Goal: Task Accomplishment & Management: Manage account settings

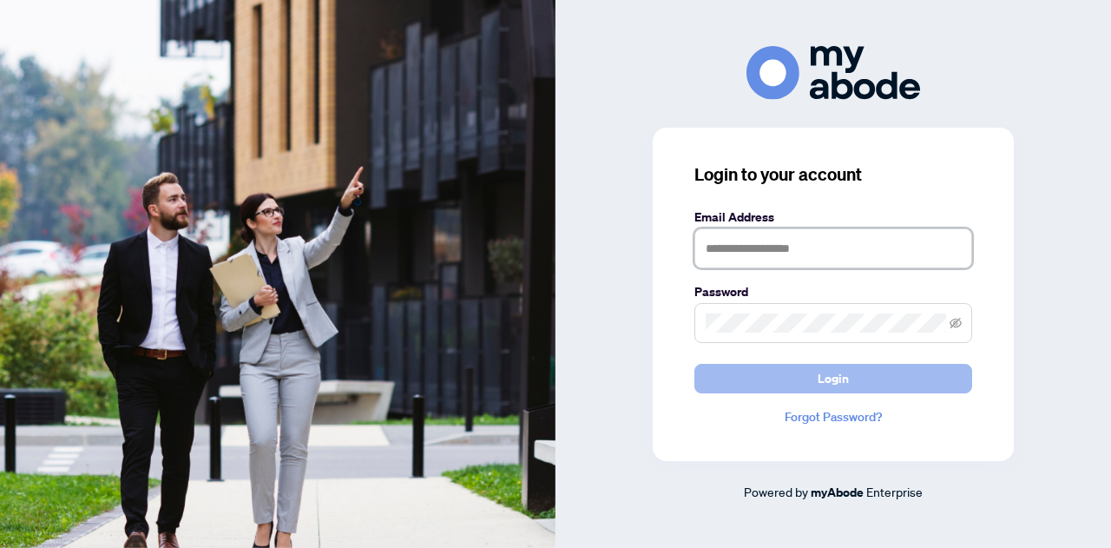
type input "**********"
click at [842, 373] on span "Login" at bounding box center [833, 379] width 31 height 28
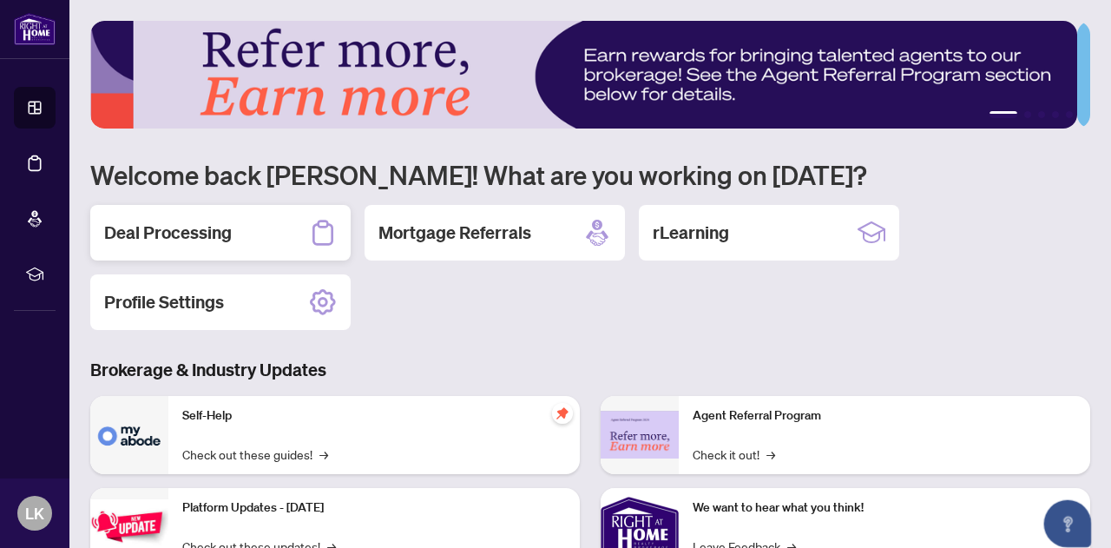
click at [165, 230] on h2 "Deal Processing" at bounding box center [168, 233] width 128 height 24
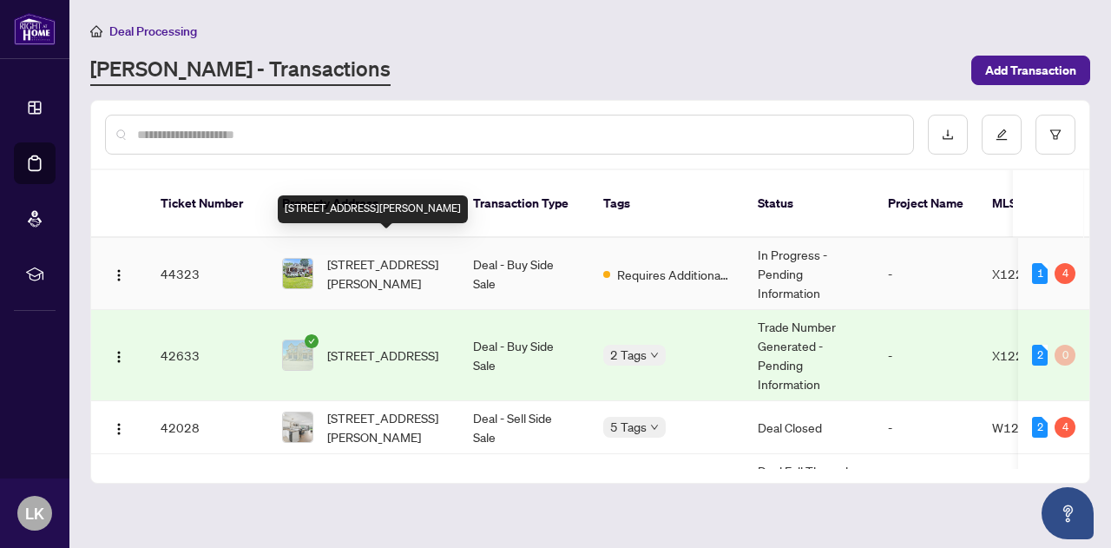
click at [366, 254] on span "[STREET_ADDRESS][PERSON_NAME]" at bounding box center [386, 273] width 118 height 38
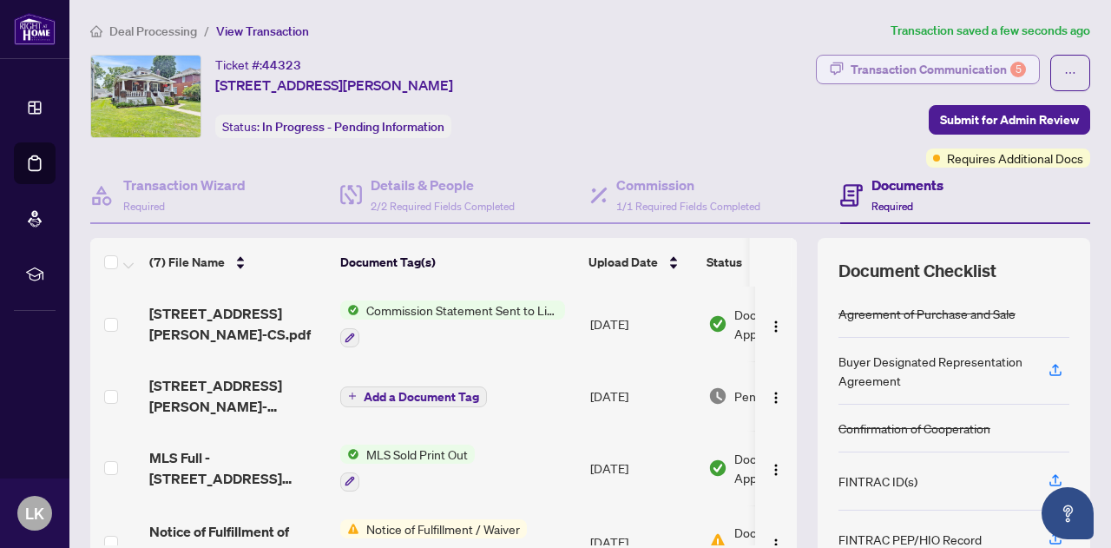
click at [966, 70] on div "Transaction Communication 5" at bounding box center [938, 70] width 175 height 28
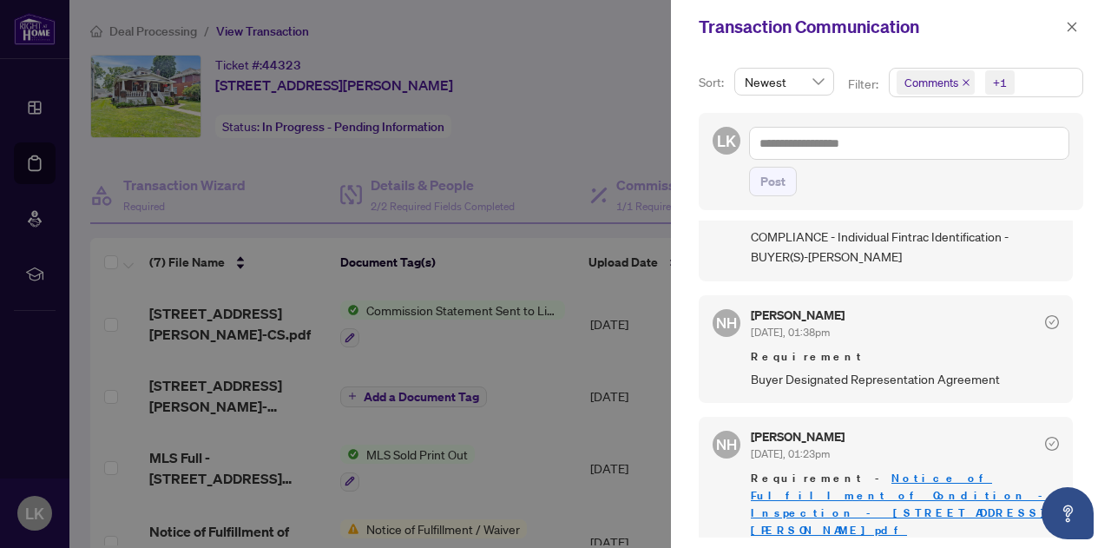
scroll to position [2, 0]
click at [1075, 30] on icon "close" at bounding box center [1073, 27] width 10 height 10
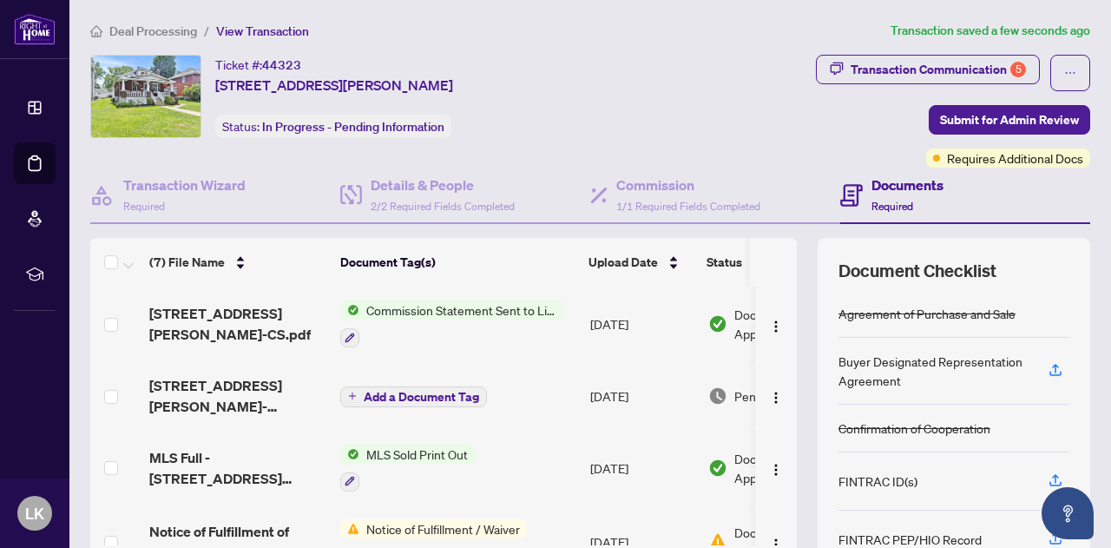
click at [126, 36] on span "Deal Processing" at bounding box center [153, 31] width 88 height 16
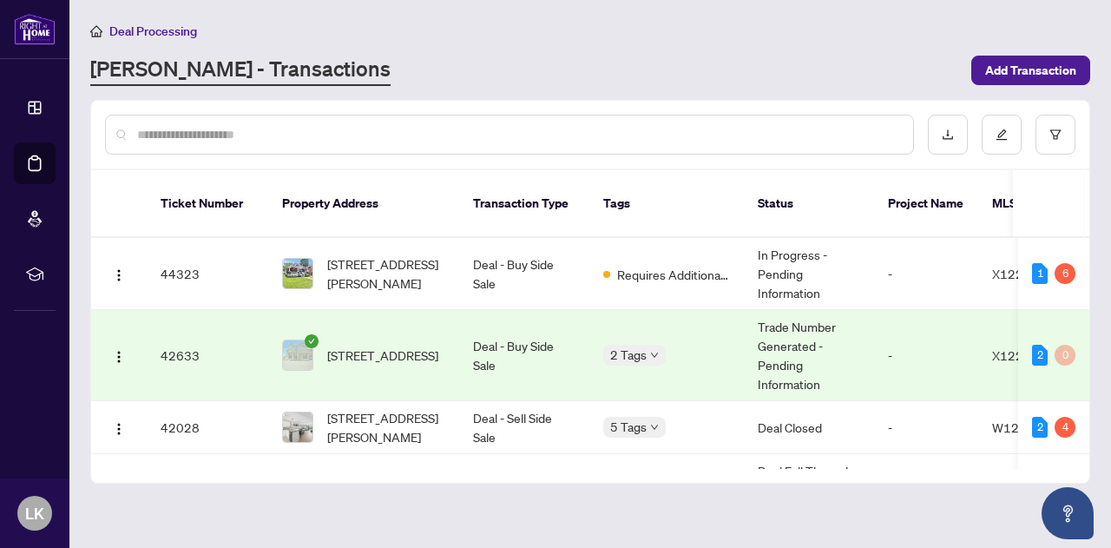
click at [170, 337] on td "42633" at bounding box center [208, 355] width 122 height 91
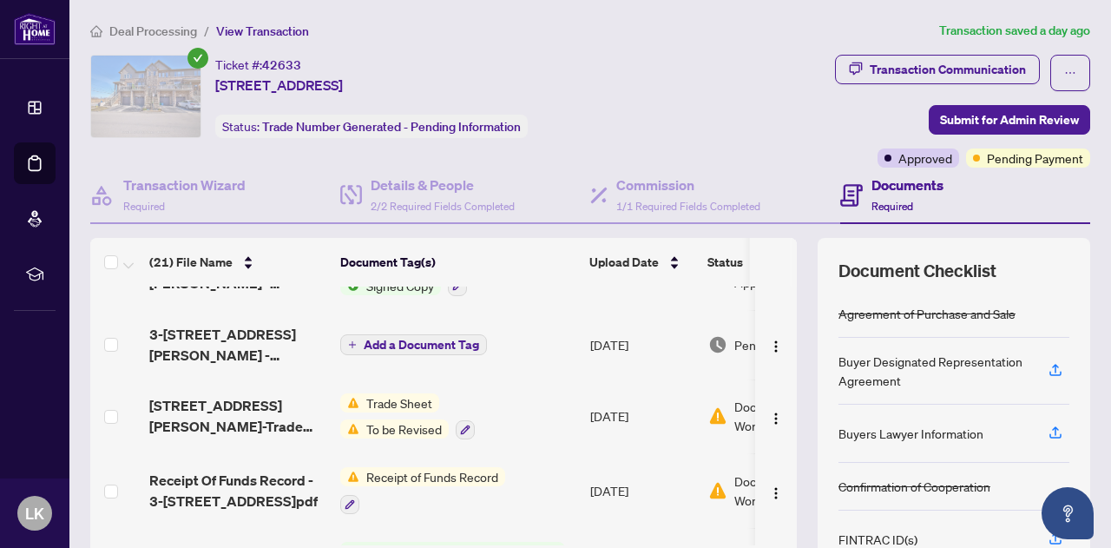
scroll to position [125, 0]
